Goal: Task Accomplishment & Management: Complete application form

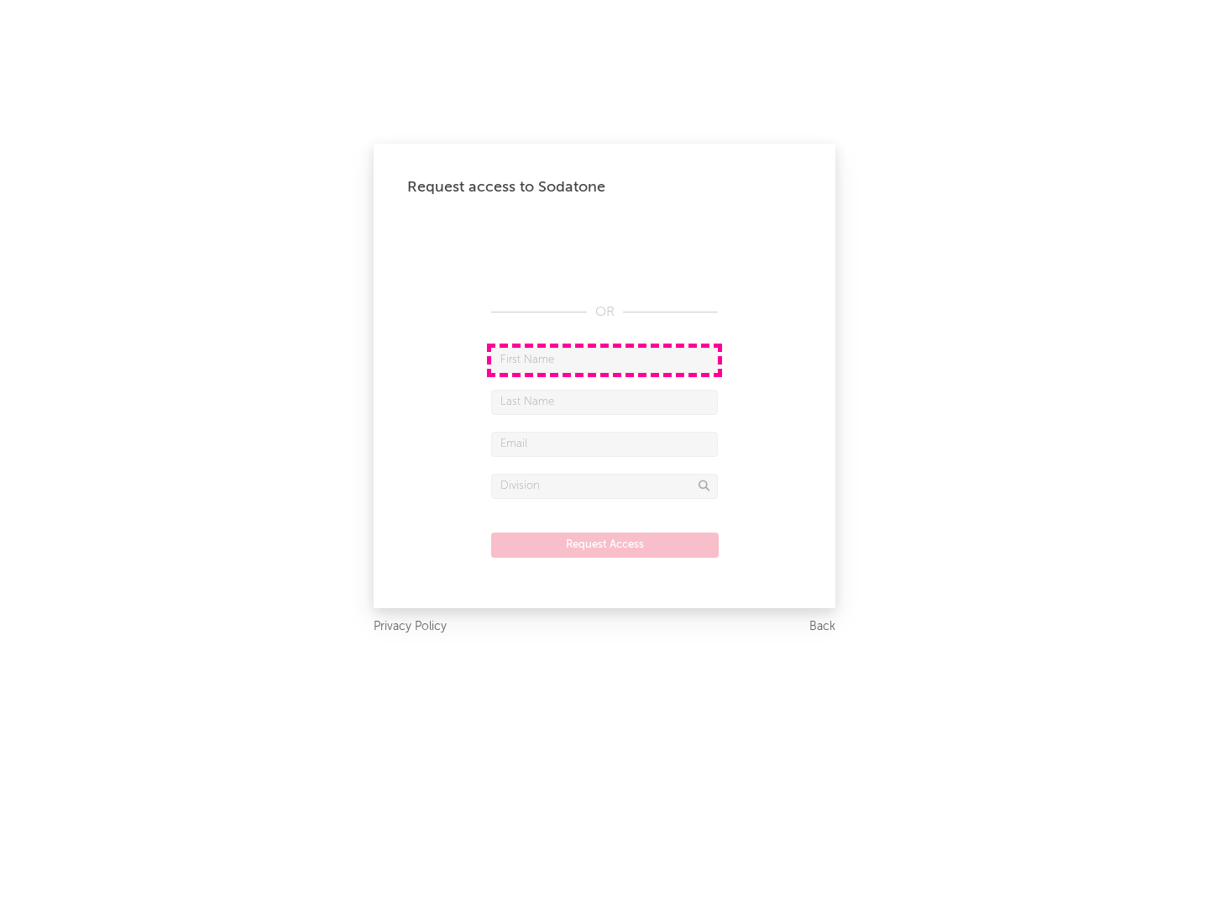
click at [605, 359] on input "text" at bounding box center [604, 360] width 227 height 25
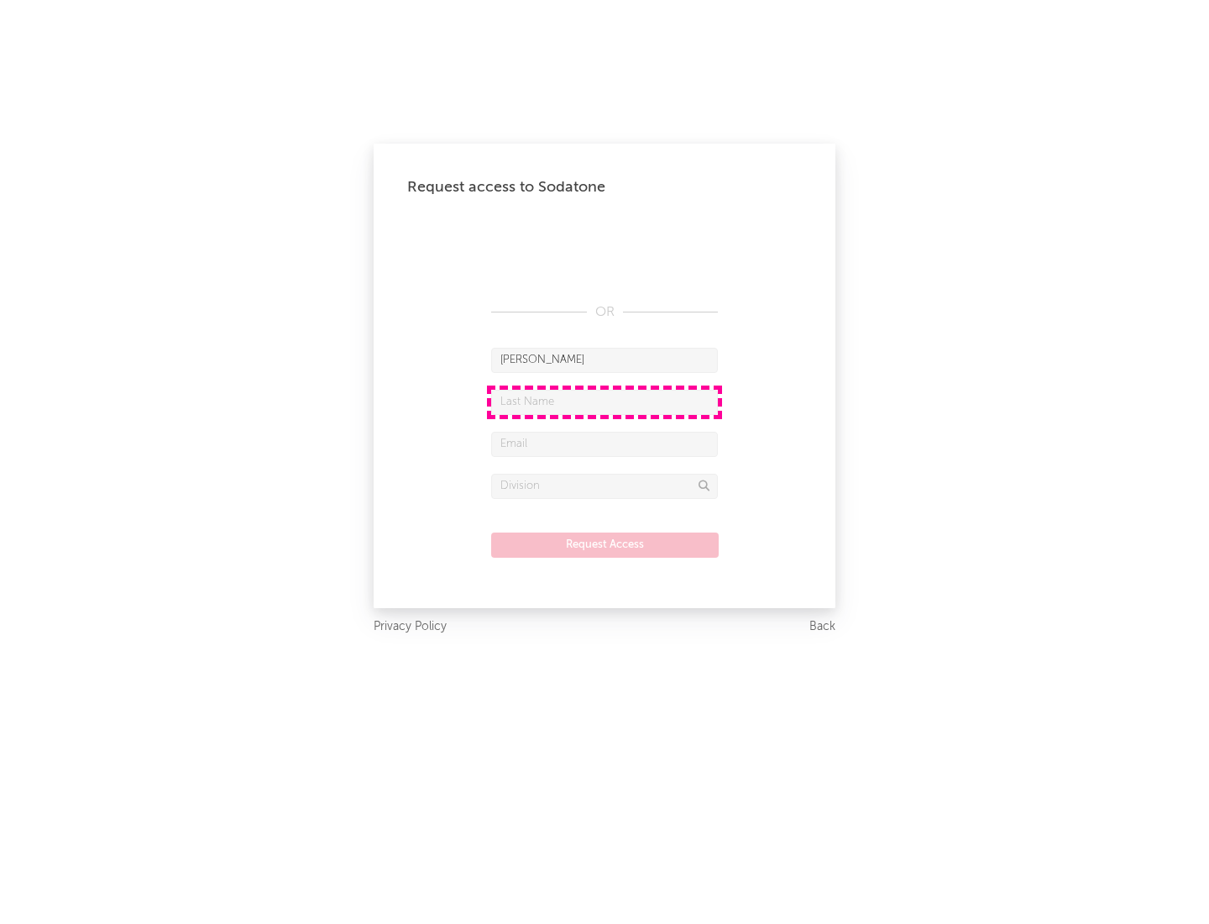
type input "[PERSON_NAME]"
click at [605, 401] on input "text" at bounding box center [604, 402] width 227 height 25
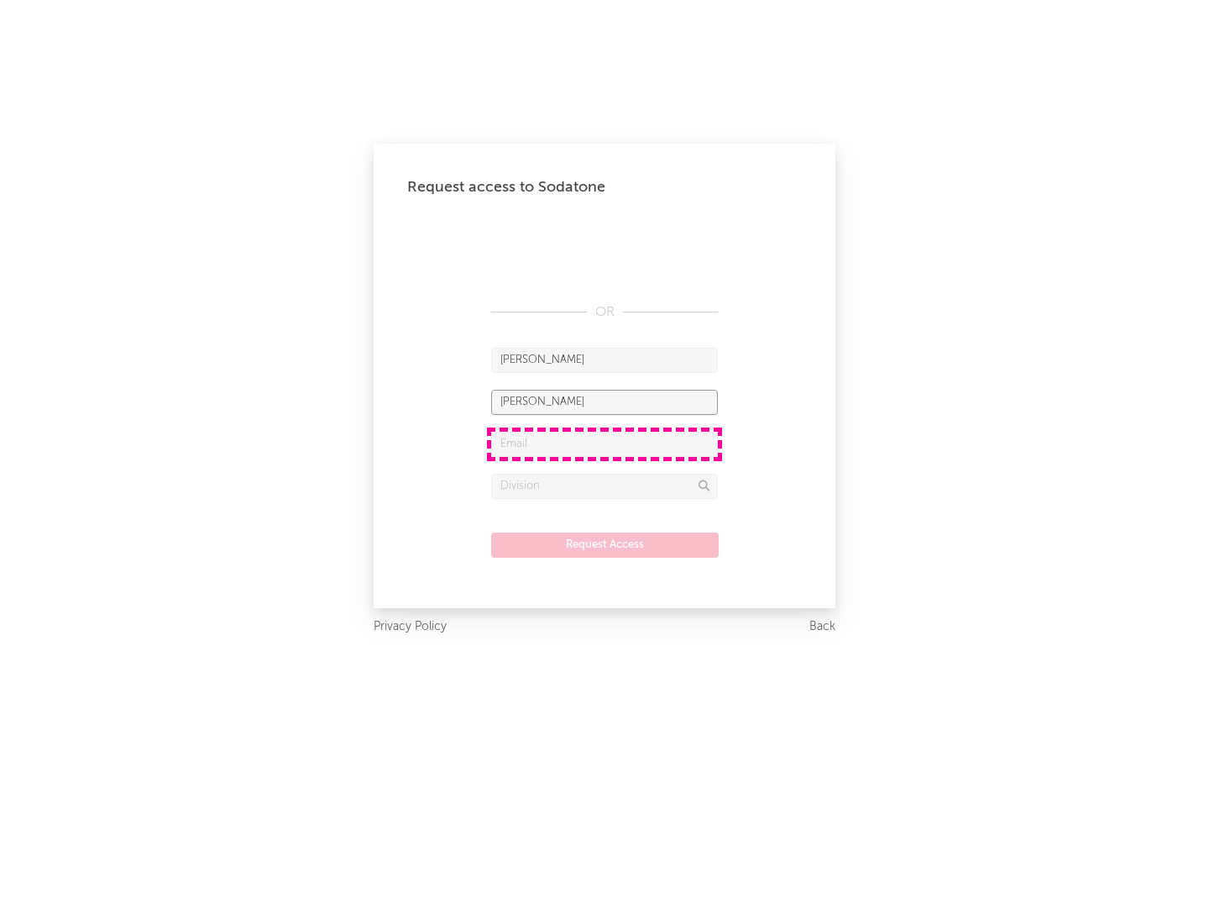
type input "[PERSON_NAME]"
click at [605, 443] on input "text" at bounding box center [604, 444] width 227 height 25
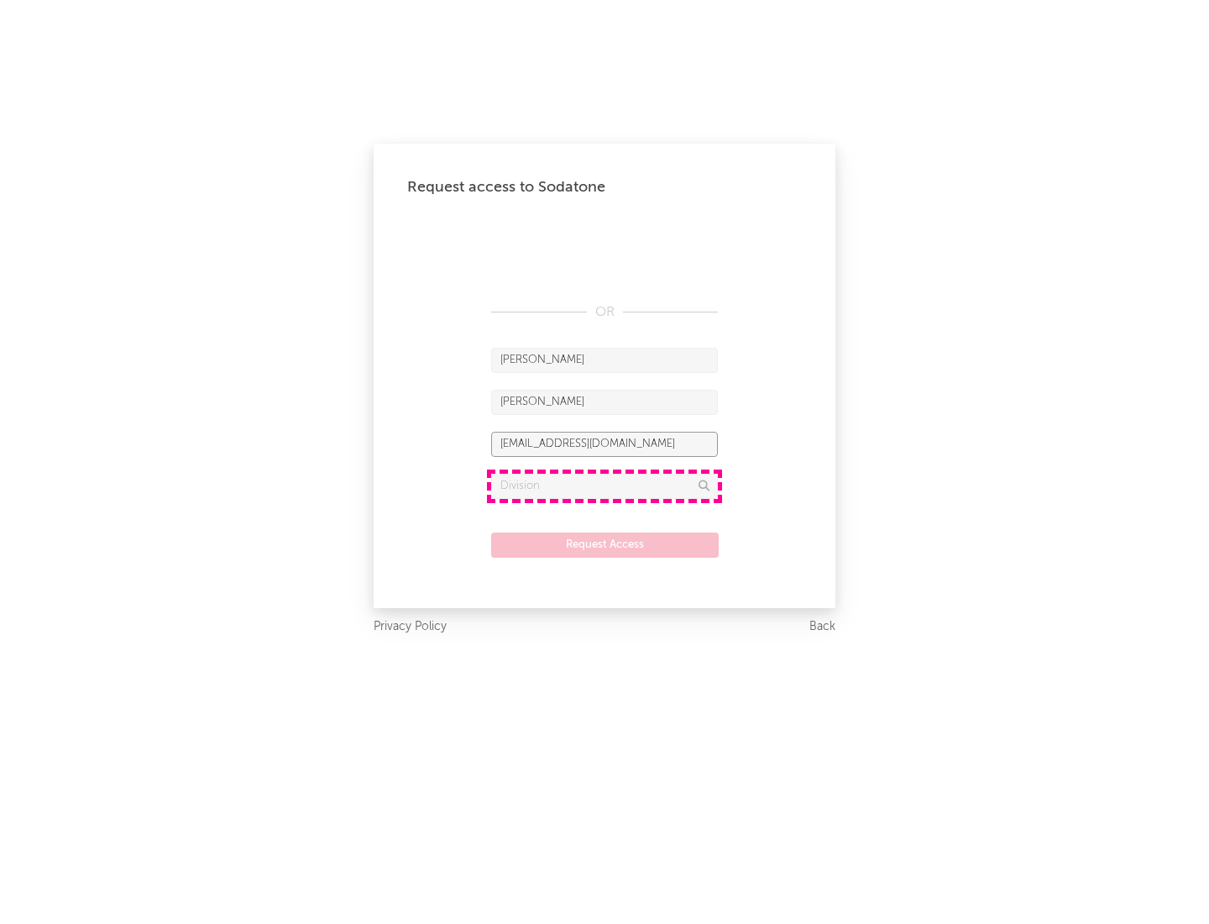
type input "[EMAIL_ADDRESS][DOMAIN_NAME]"
click at [605, 485] on input "text" at bounding box center [604, 486] width 227 height 25
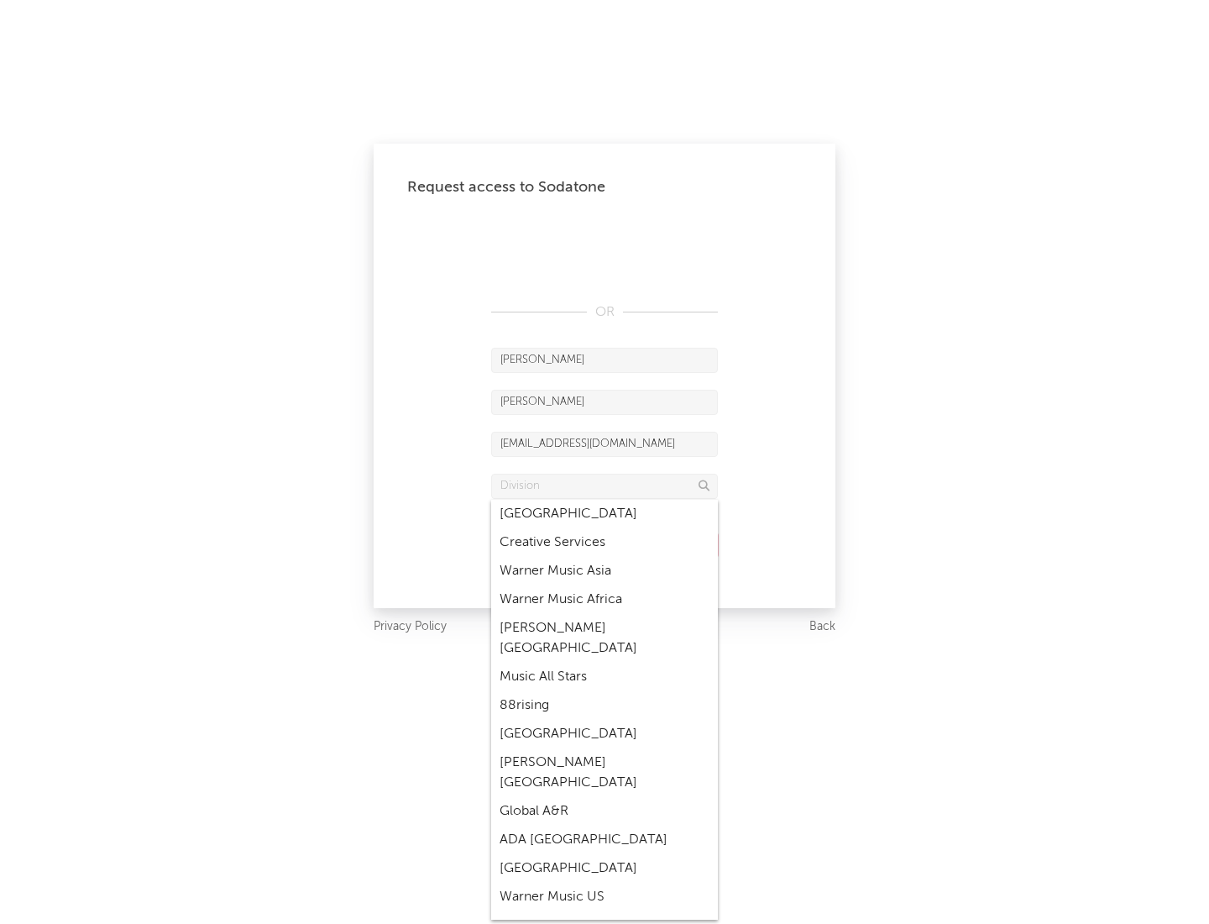
click at [600, 663] on div "Music All Stars" at bounding box center [604, 677] width 227 height 29
type input "Music All Stars"
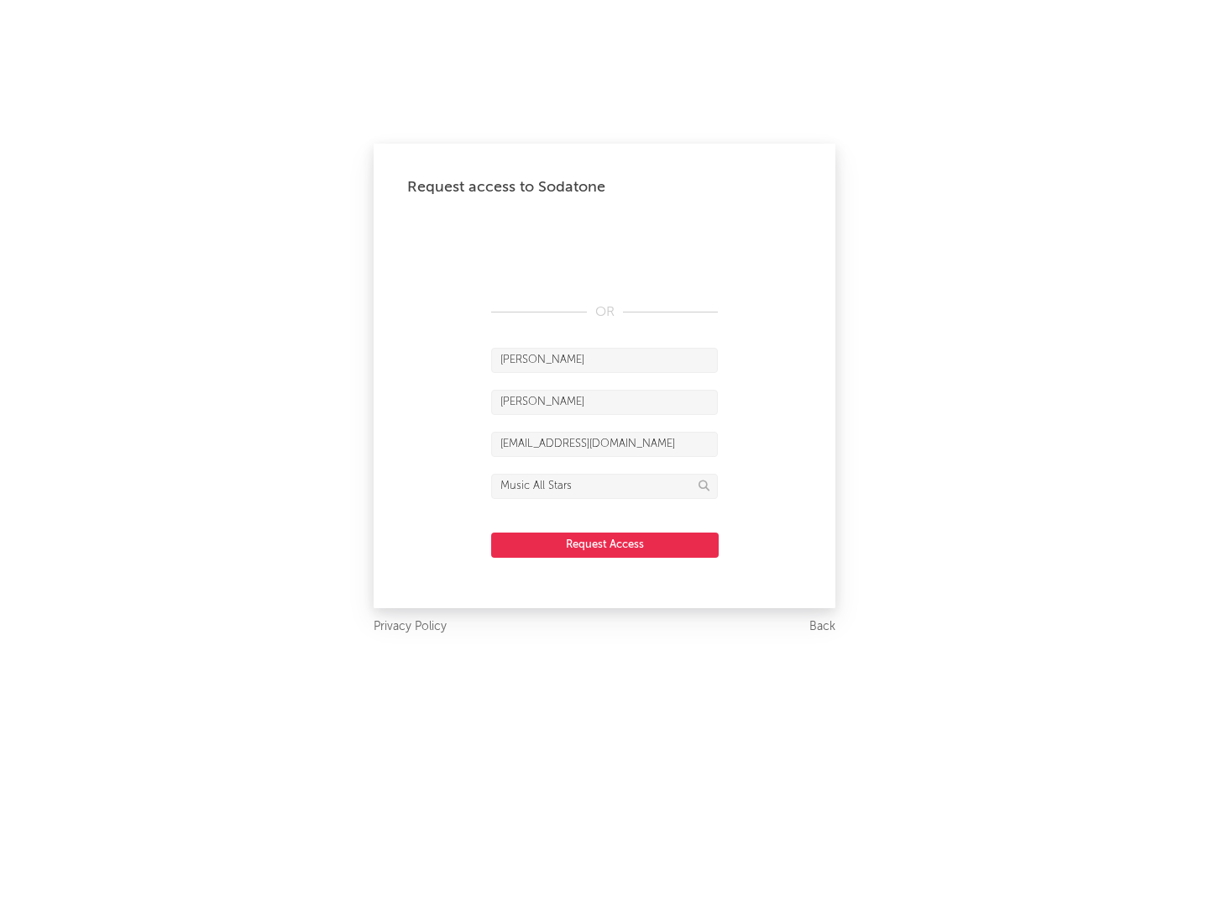
click at [605, 544] on button "Request Access" at bounding box center [605, 545] width 228 height 25
